Goal: Transaction & Acquisition: Download file/media

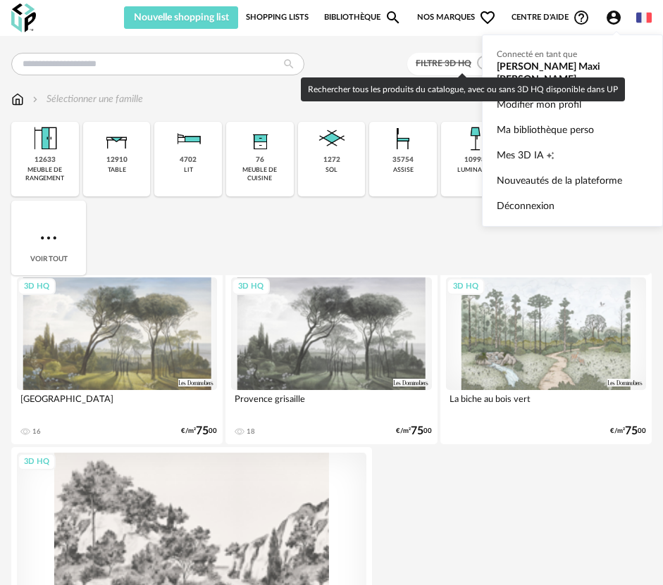
click at [392, 82] on div "Rechercher tous les produits du catalogue, avec ou sans 3D HQ disponible dans UP" at bounding box center [463, 89] width 324 height 24
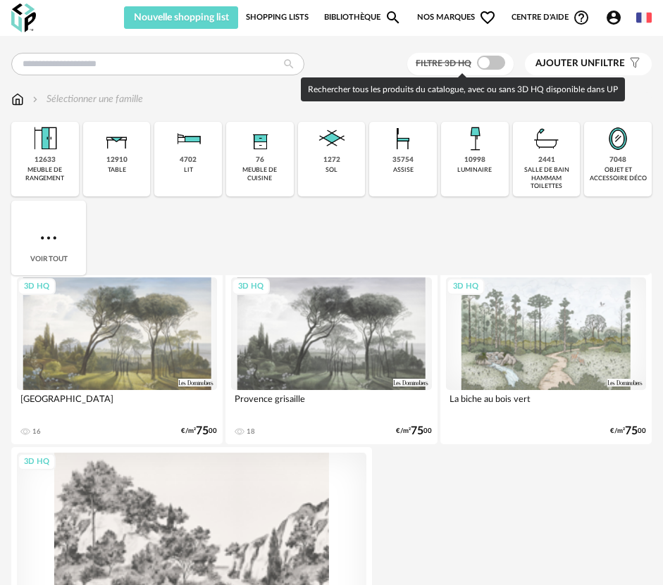
click at [497, 65] on span at bounding box center [491, 63] width 28 height 14
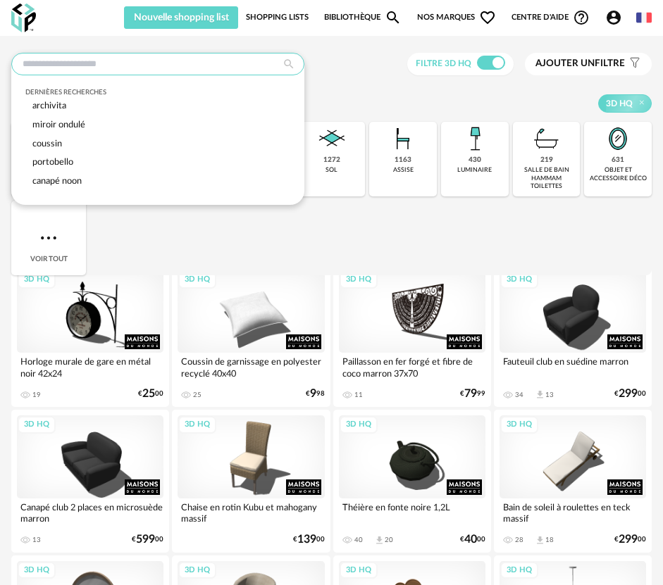
click at [105, 72] on input "text" at bounding box center [157, 64] width 293 height 23
type input "*"
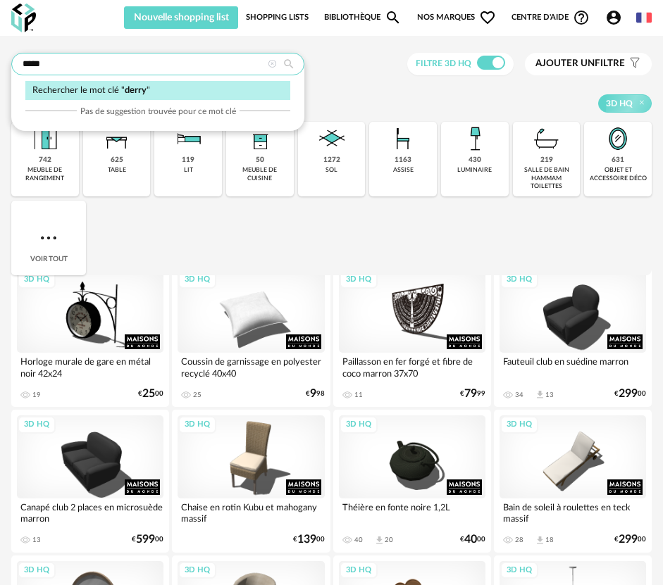
type input "*****"
type input "**********"
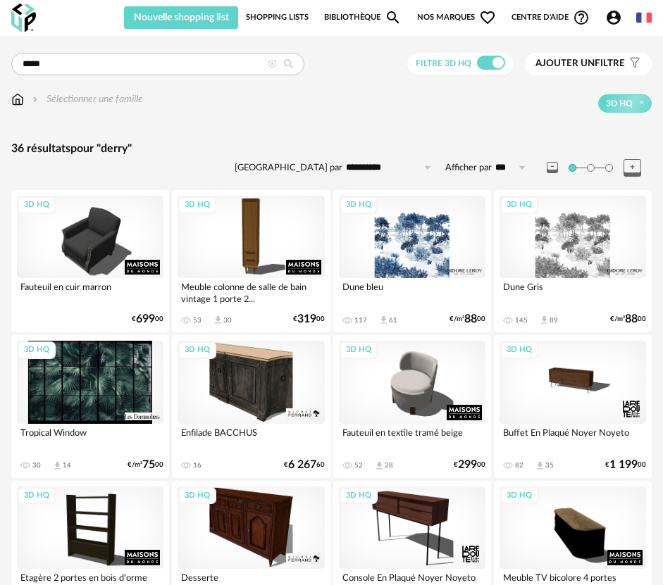
click at [603, 61] on span "Ajouter un filtre" at bounding box center [579, 64] width 89 height 12
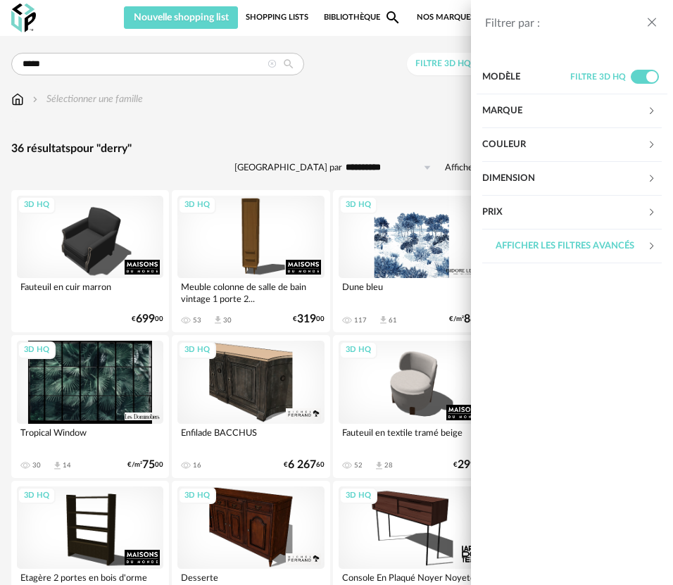
click at [553, 110] on div "Marque" at bounding box center [564, 111] width 165 height 34
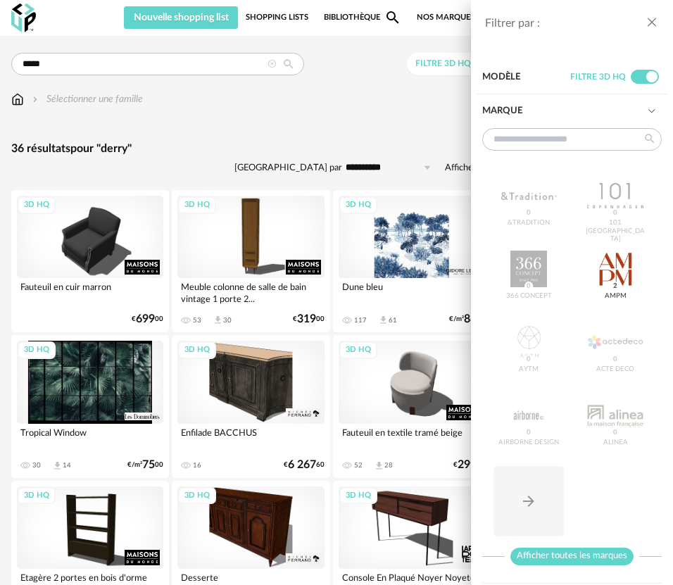
click at [577, 556] on span "Afficher toutes les marques" at bounding box center [571, 557] width 123 height 18
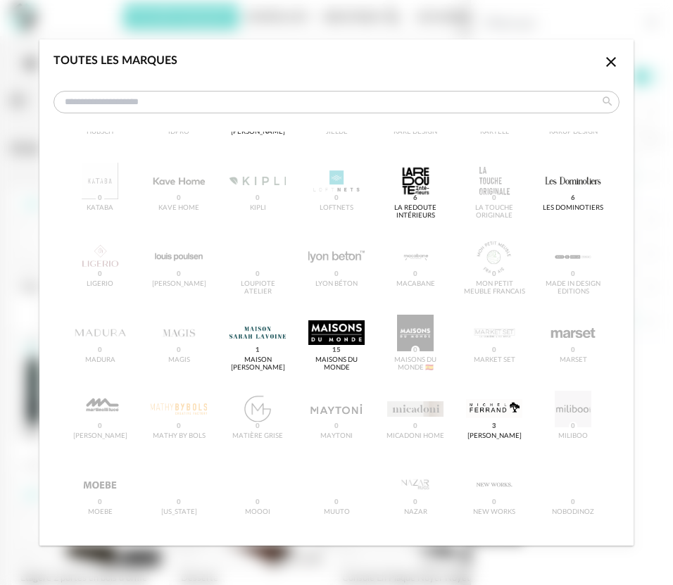
scroll to position [827, 0]
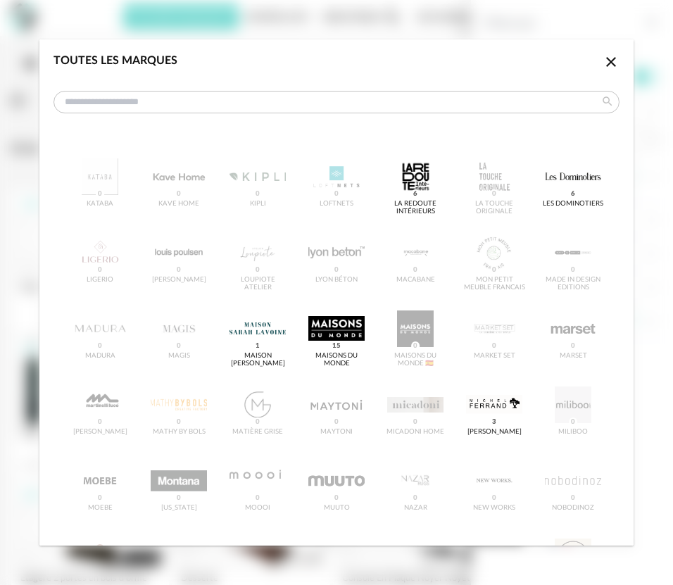
click at [606, 59] on icon "Close icon" at bounding box center [611, 62] width 10 height 10
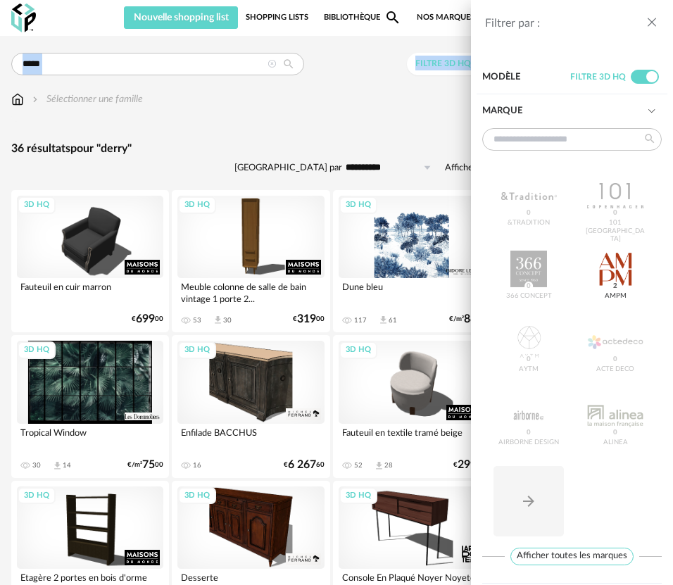
drag, startPoint x: 64, startPoint y: 64, endPoint x: -5, endPoint y: 62, distance: 69.0
click at [121, 65] on div "Filtrer par : Modèle Filtre 3D HQ Marque &tradition 0 101 Copenhagen 0 366 Conc…" at bounding box center [336, 292] width 673 height 585
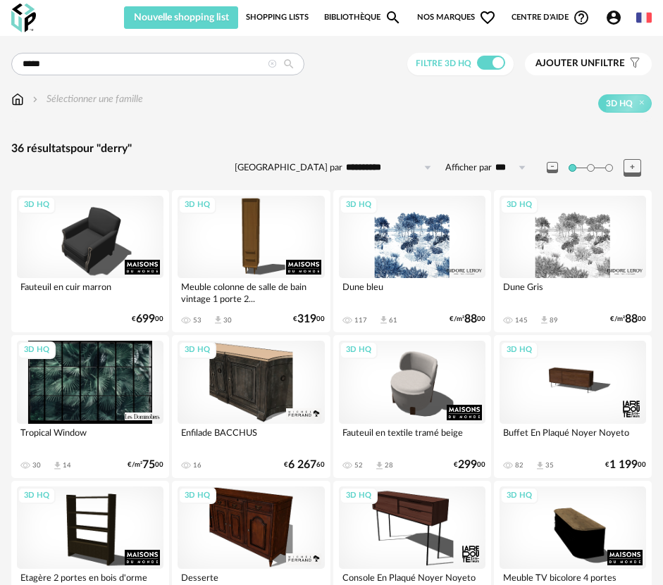
click at [272, 65] on icon at bounding box center [272, 64] width 9 height 9
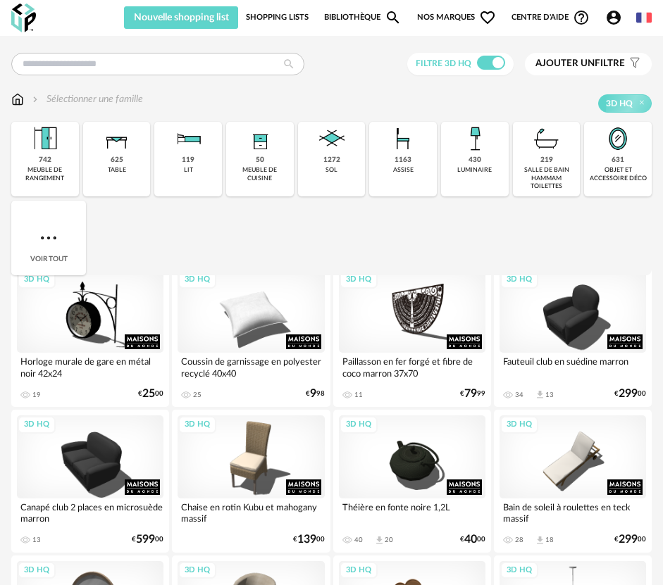
click at [606, 62] on span "Ajouter un filtre" at bounding box center [579, 64] width 89 height 12
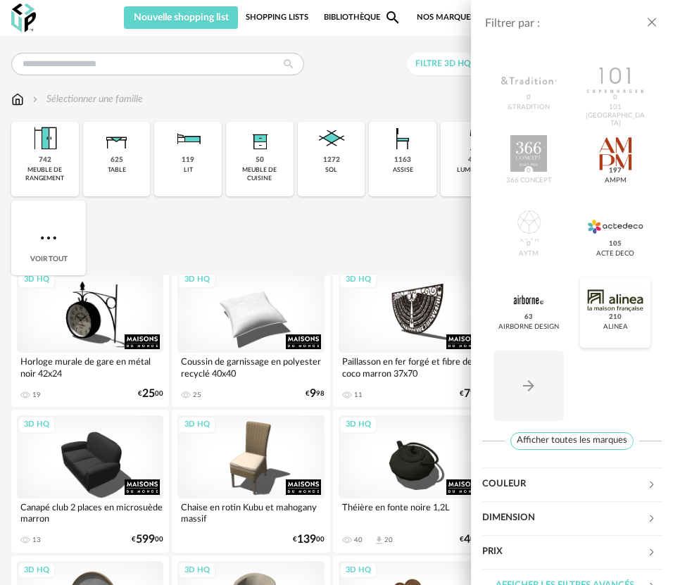
scroll to position [139, 0]
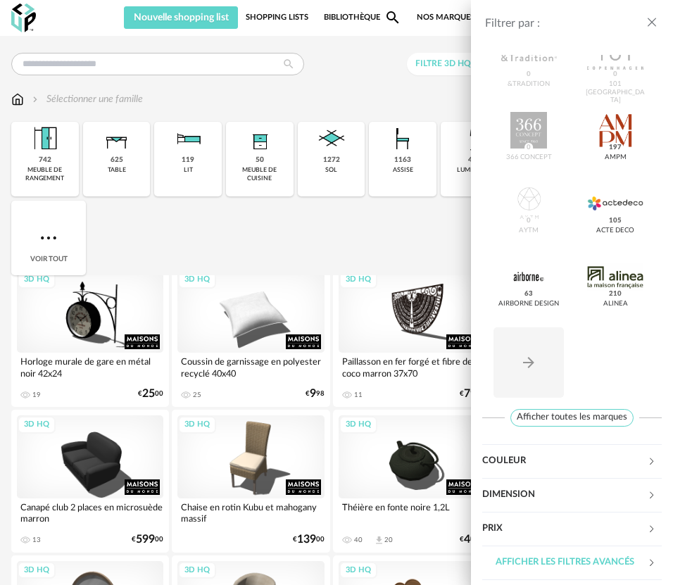
click at [565, 420] on span "Afficher toutes les marques" at bounding box center [571, 418] width 123 height 18
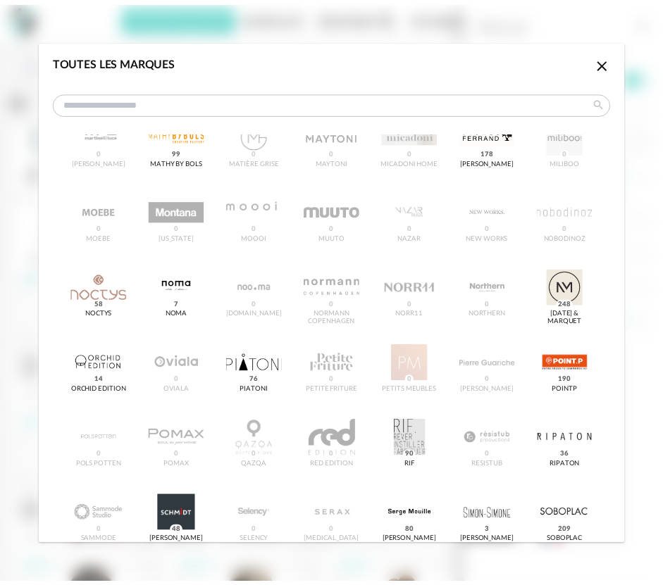
scroll to position [1073, 0]
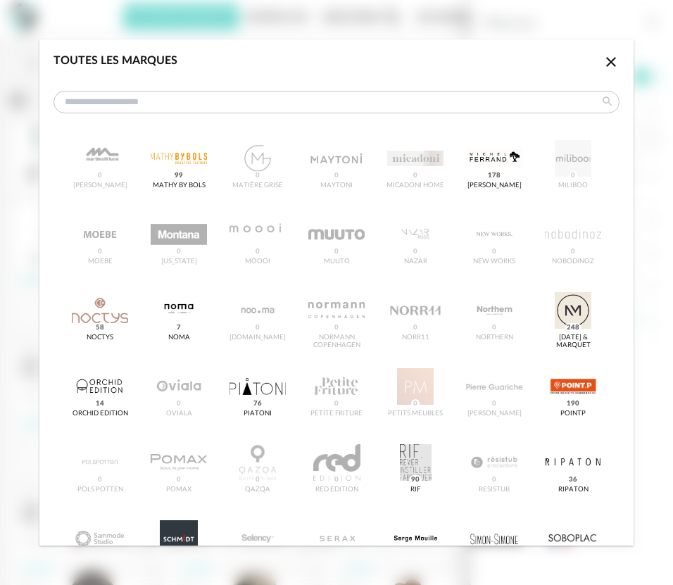
click at [606, 60] on icon "Close icon" at bounding box center [611, 62] width 10 height 10
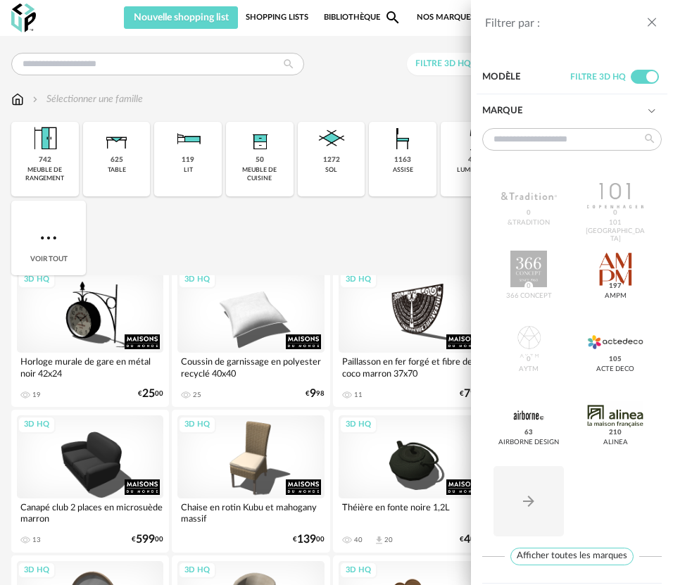
click at [343, 76] on div "Filtrer par : Modèle Filtre 3D HQ Marque &tradition 0 101 Copenhagen 0 366 Conc…" at bounding box center [336, 292] width 673 height 585
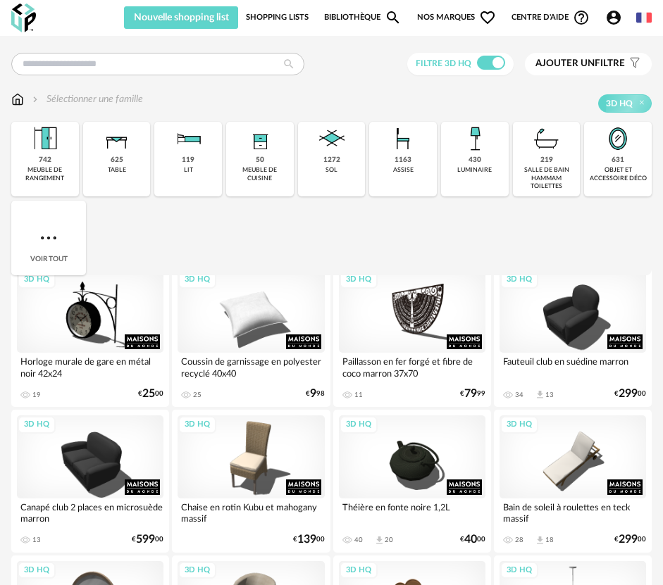
click at [609, 13] on icon "Account Circle icon" at bounding box center [613, 18] width 14 height 14
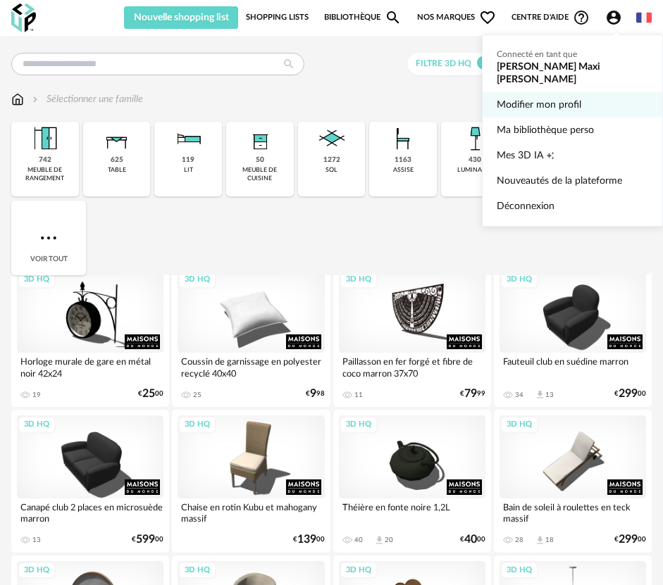
click at [508, 92] on link "Modifier mon profil" at bounding box center [571, 104] width 151 height 25
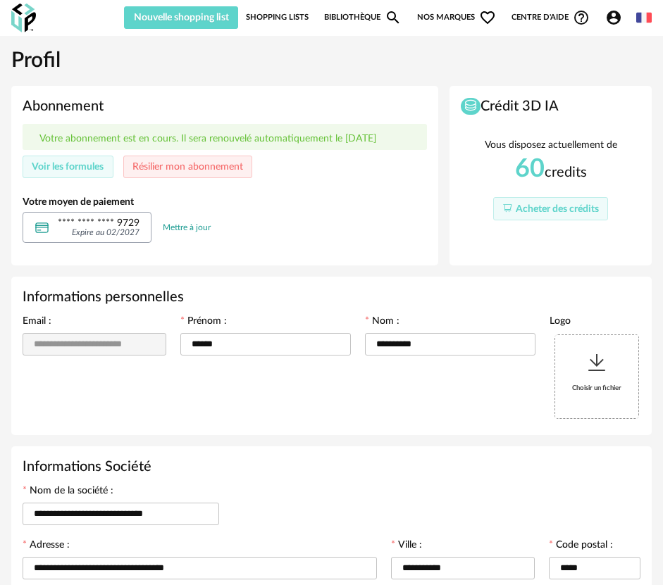
click at [358, 16] on link "Bibliothèque Magnify icon" at bounding box center [362, 17] width 77 height 23
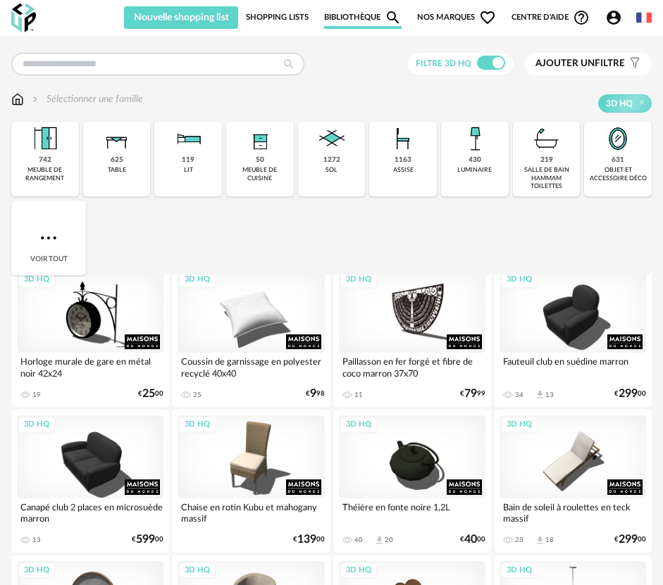
click at [598, 63] on span "Ajouter un filtre" at bounding box center [579, 64] width 89 height 12
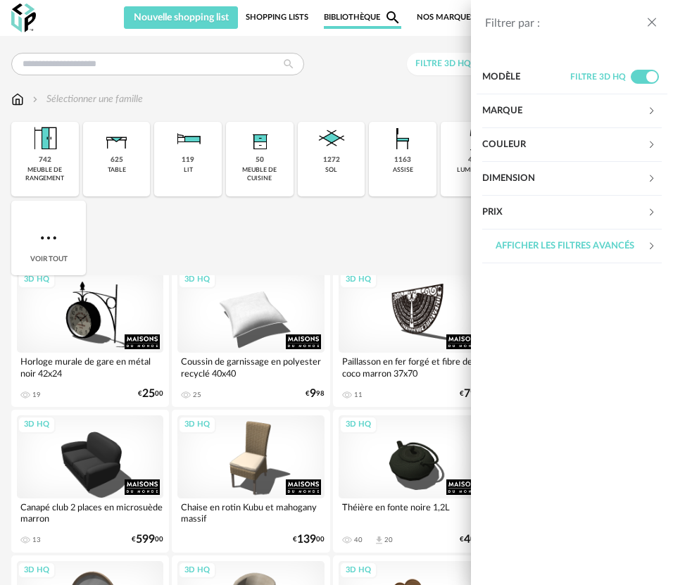
click at [599, 110] on div "Marque" at bounding box center [564, 111] width 165 height 34
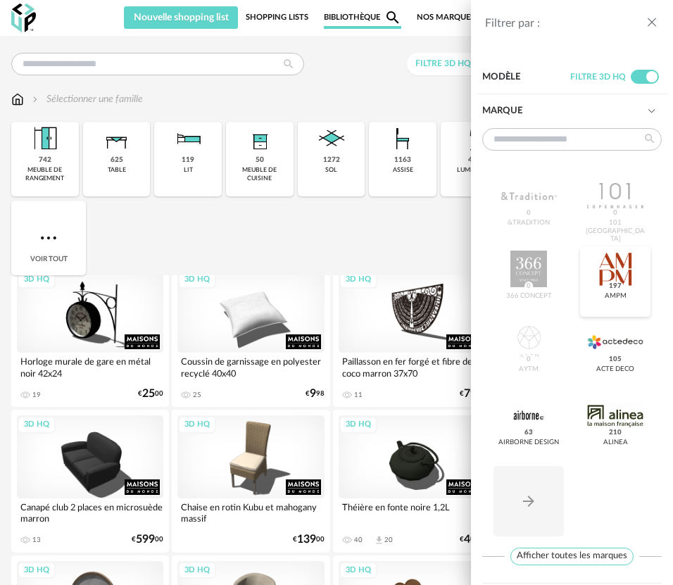
click at [610, 267] on div at bounding box center [615, 269] width 56 height 37
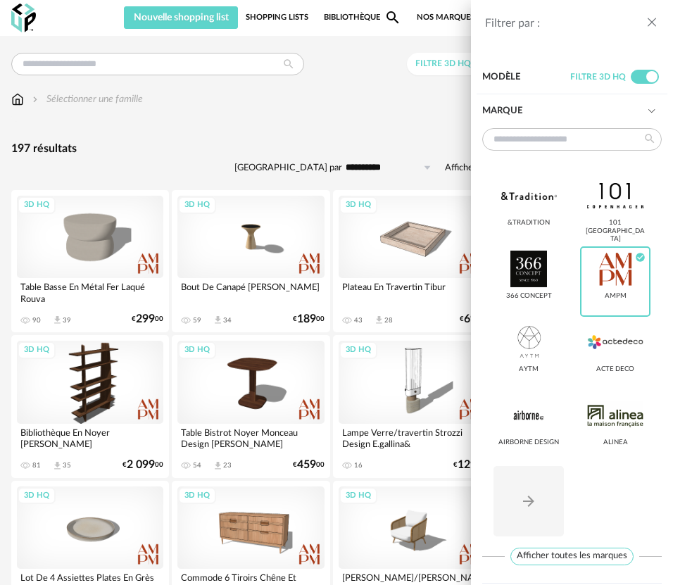
click at [165, 171] on div "Filtrer par : Modèle Filtre 3D HQ Marque &tradition 101 Copenhagen 366 Concept …" at bounding box center [336, 292] width 673 height 585
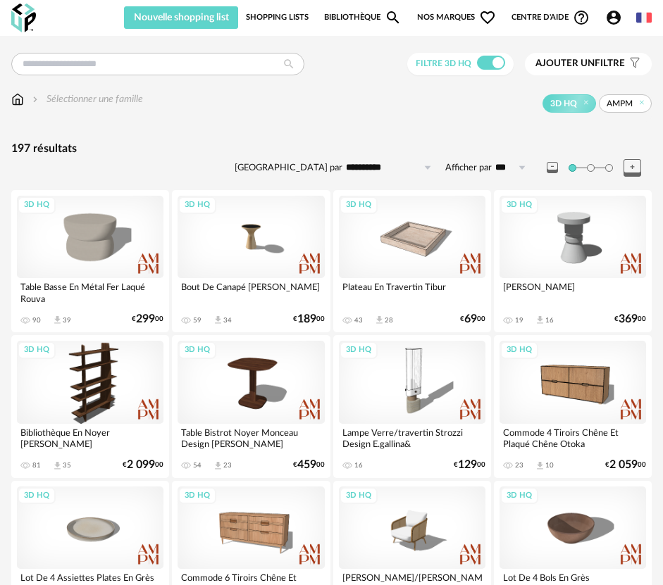
drag, startPoint x: 57, startPoint y: 466, endPoint x: 92, endPoint y: 466, distance: 34.5
click at [57, 466] on icon "Download icon" at bounding box center [57, 465] width 6 height 8
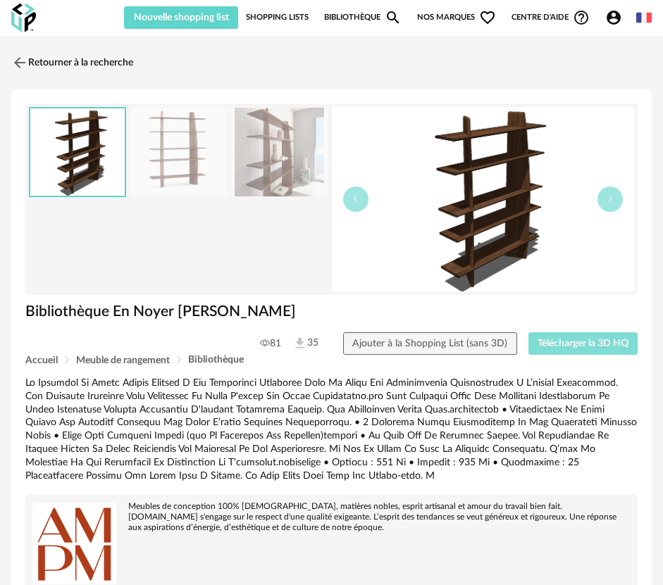
click at [572, 341] on span "Télécharger la 3D HQ" at bounding box center [582, 344] width 91 height 10
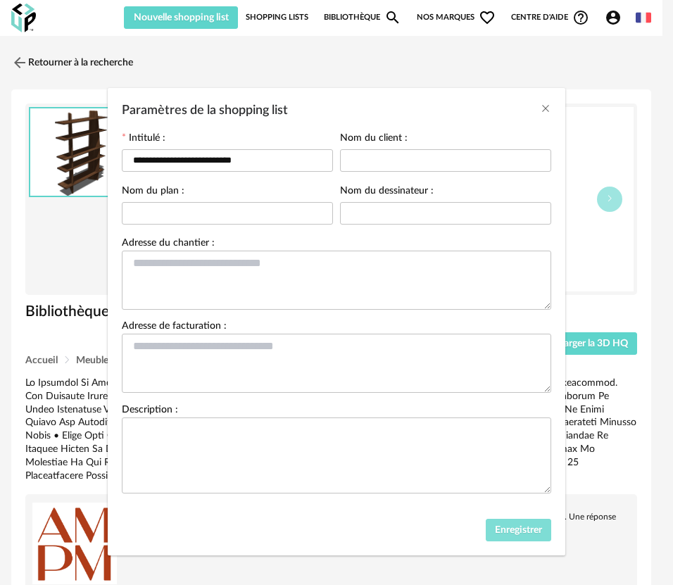
click at [515, 535] on span "Enregistrer" at bounding box center [518, 530] width 47 height 10
